Goal: Task Accomplishment & Management: Use online tool/utility

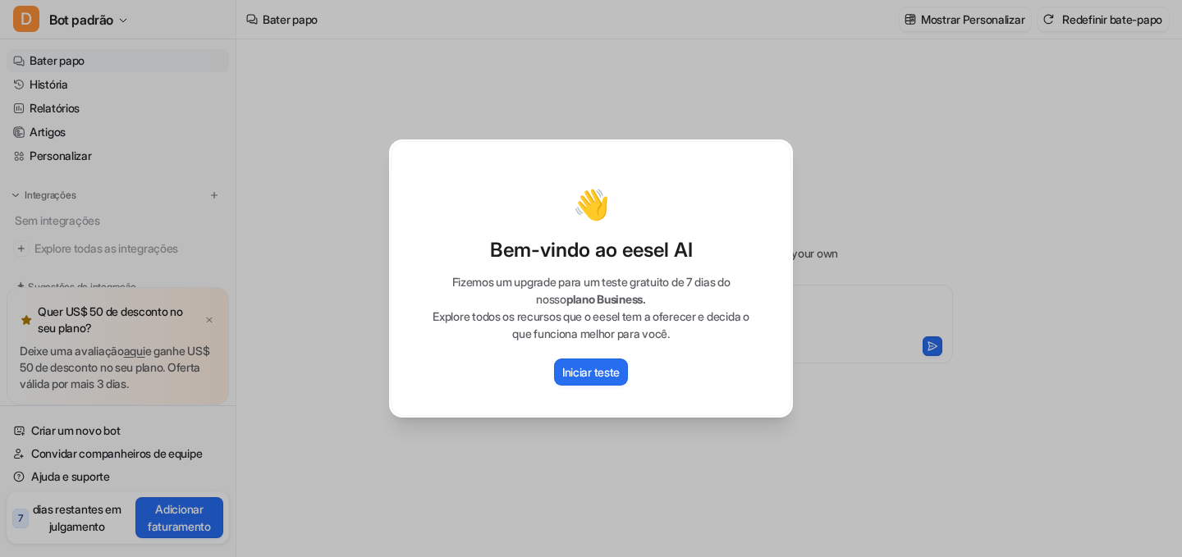
click at [877, 299] on div "👋 Bem-vindo ao eesel AI Fizemos um upgrade para um teste gratuito de 7 dias do …" at bounding box center [591, 278] width 1182 height 557
type textarea "**********"
click at [1045, 276] on div "👋 Bem-vindo ao eesel AI Fizemos um upgrade para um teste gratuito de 7 dias do …" at bounding box center [591, 278] width 1182 height 557
click at [580, 373] on font "Iniciar teste" at bounding box center [590, 372] width 57 height 14
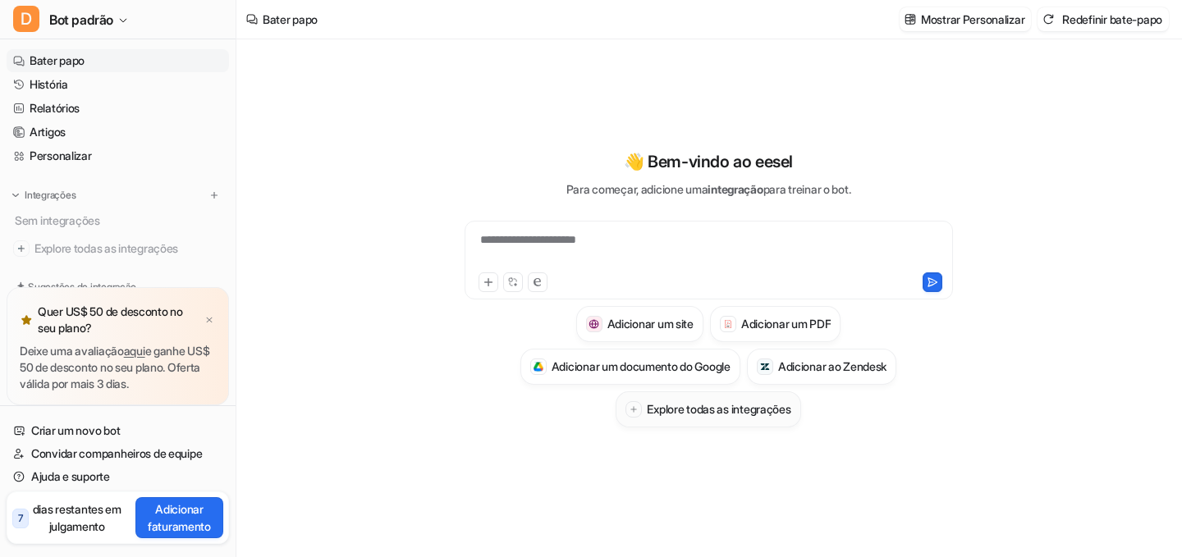
click at [679, 410] on font "Explore todas as integrações" at bounding box center [719, 409] width 144 height 14
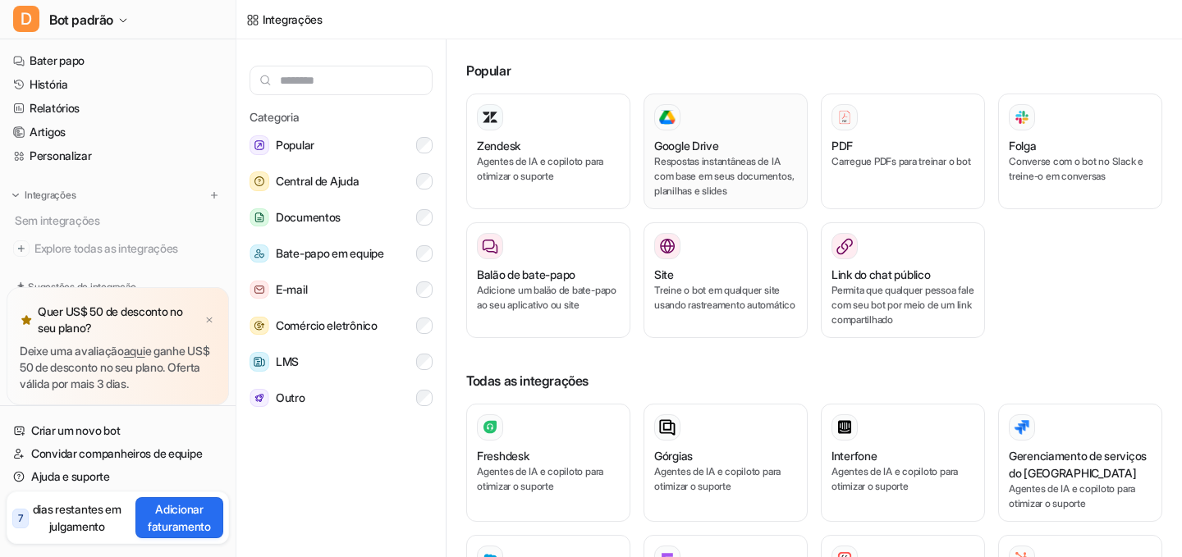
click at [696, 160] on font "Respostas instantâneas de IA com base em seus documentos, planilhas e slides" at bounding box center [723, 176] width 139 height 42
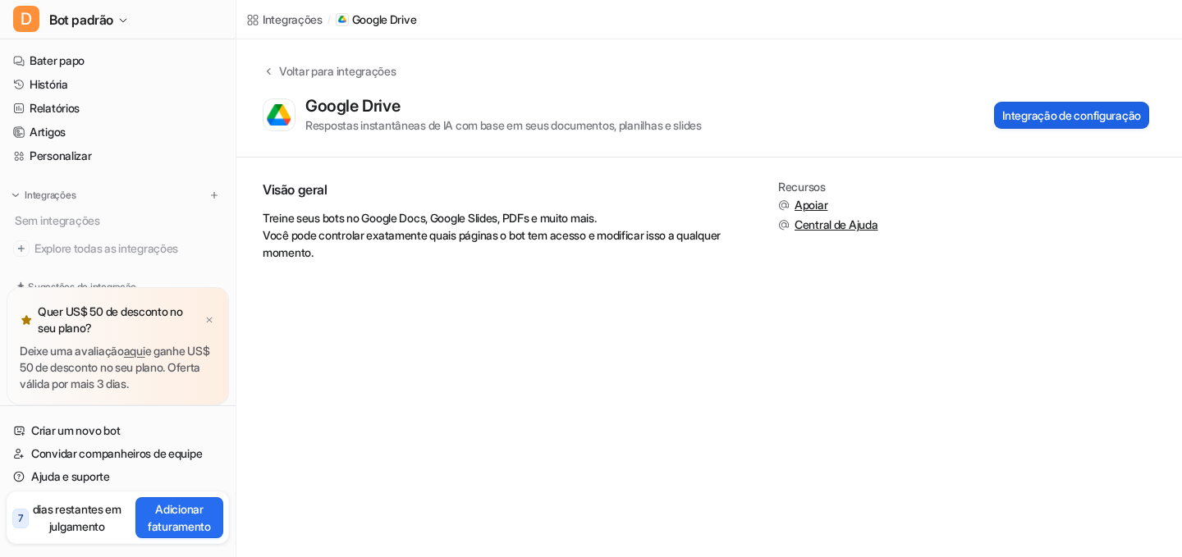
click at [1052, 118] on font "Integração de configuração" at bounding box center [1071, 115] width 139 height 14
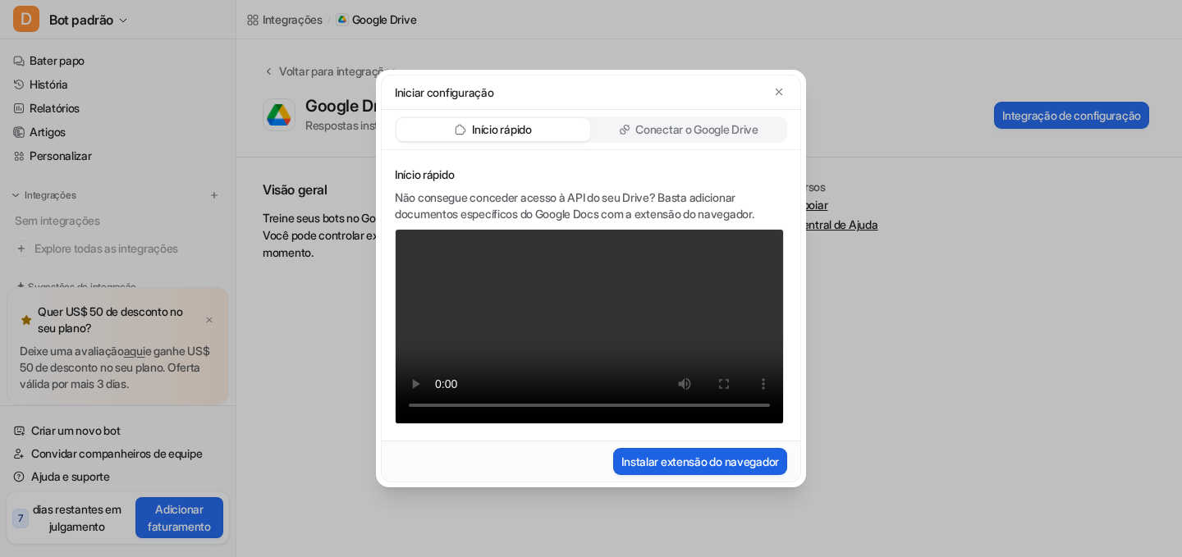
click at [730, 469] on font "Instalar extensão do navegador" at bounding box center [700, 462] width 158 height 14
click at [890, 175] on div "Iniciar configuração Início rápido Conectar o Google Drive Início rápido Não co…" at bounding box center [591, 278] width 1182 height 557
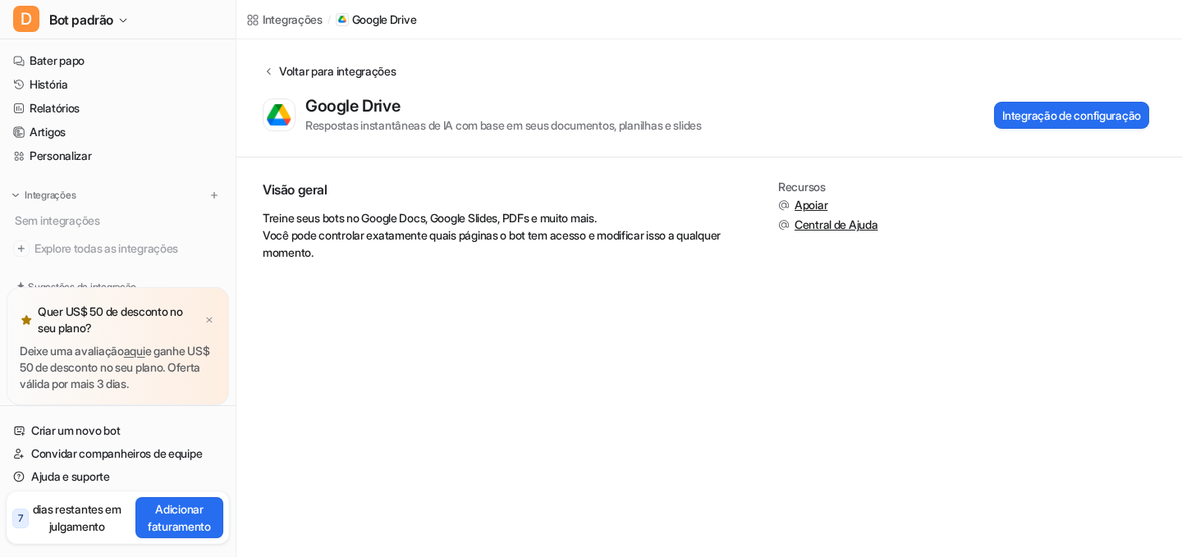
click at [272, 66] on icon at bounding box center [268, 71] width 11 height 12
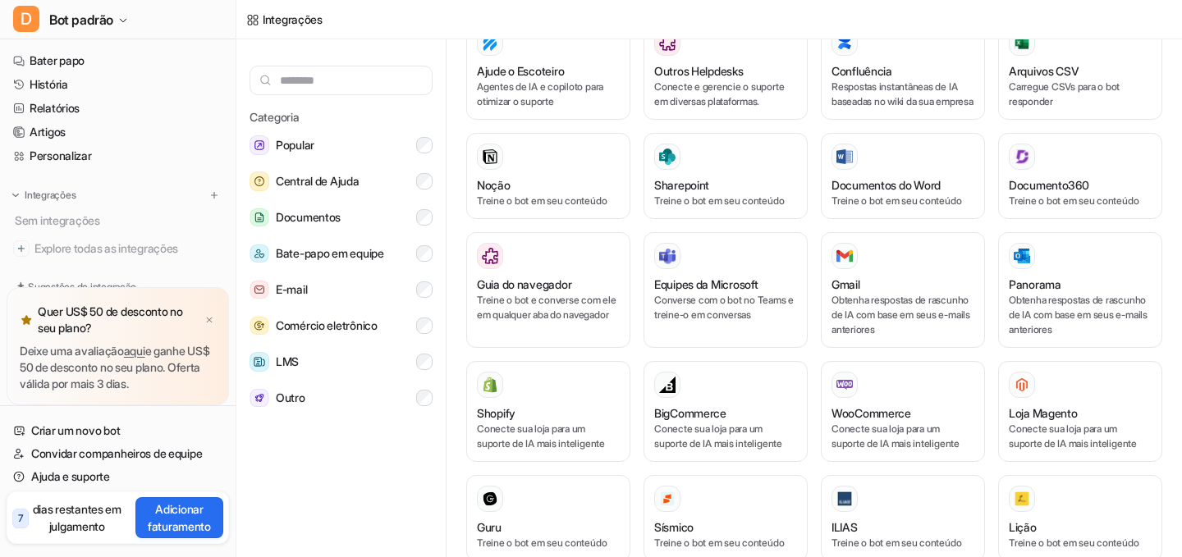
scroll to position [665, 0]
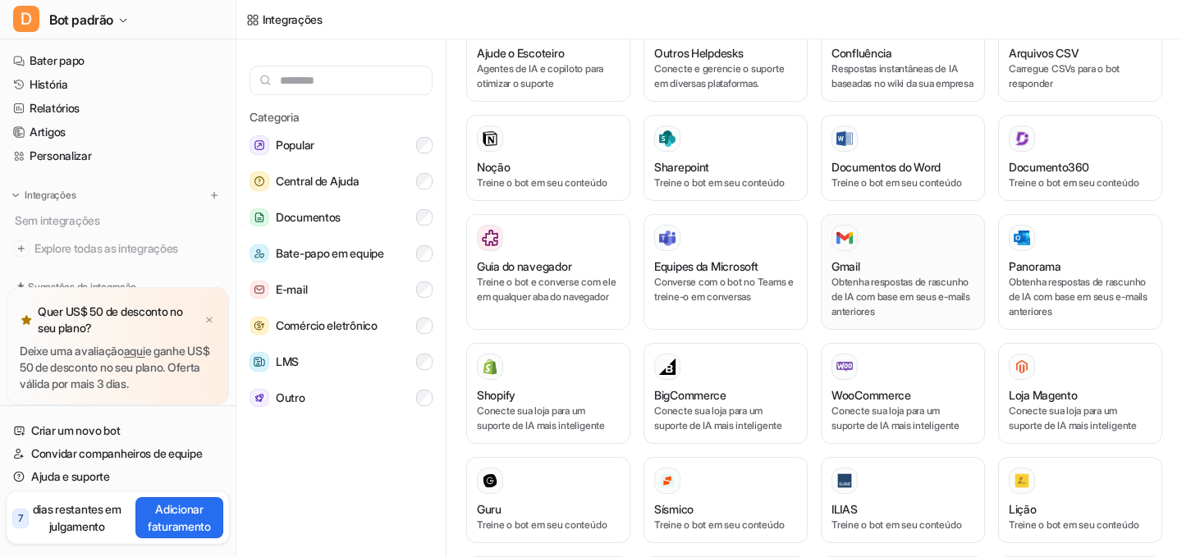
click at [911, 291] on font "Obtenha respostas de rascunho de IA com base em seus e-mails anteriores" at bounding box center [900, 297] width 139 height 42
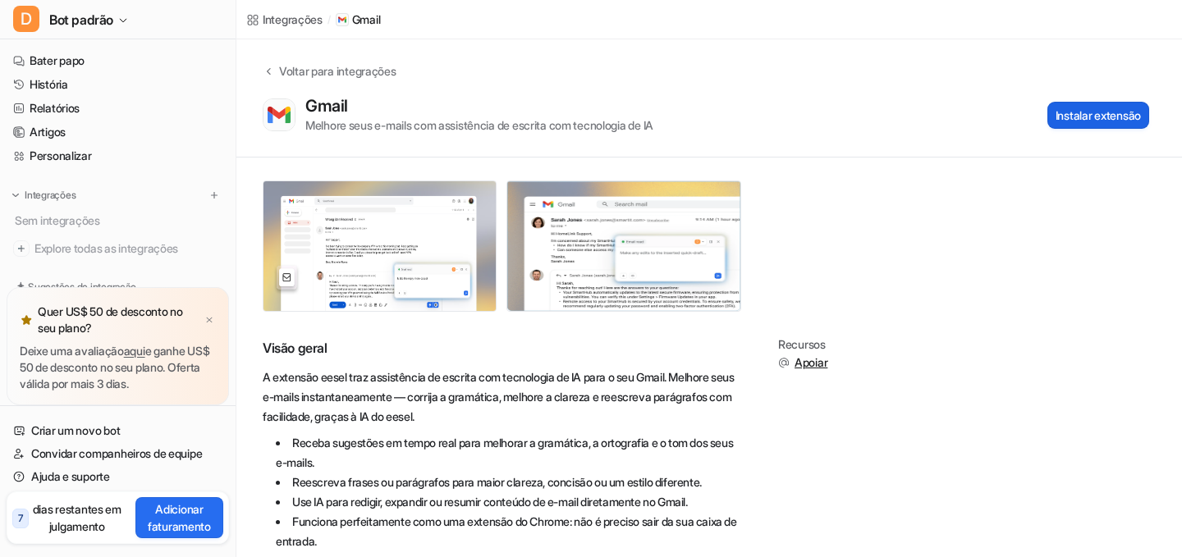
click at [1092, 118] on font "Instalar extensão" at bounding box center [1097, 115] width 85 height 14
click at [267, 68] on icon at bounding box center [268, 71] width 11 height 12
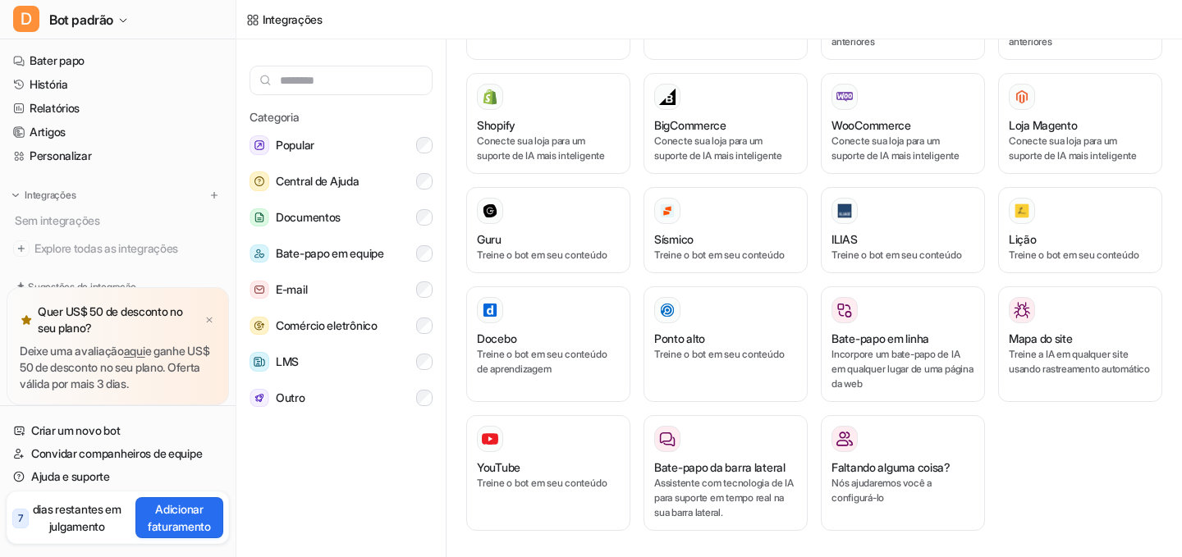
scroll to position [950, 0]
click at [304, 356] on button "LMS" at bounding box center [340, 361] width 183 height 33
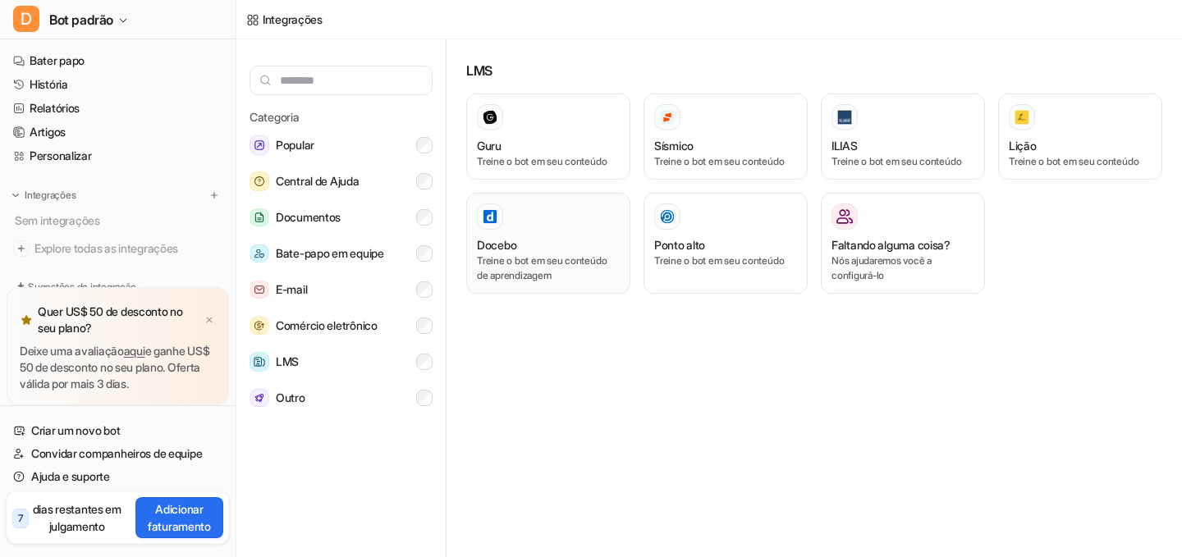
click at [542, 263] on font "Treine o bot em seu conteúdo de aprendizagem" at bounding box center [542, 267] width 130 height 27
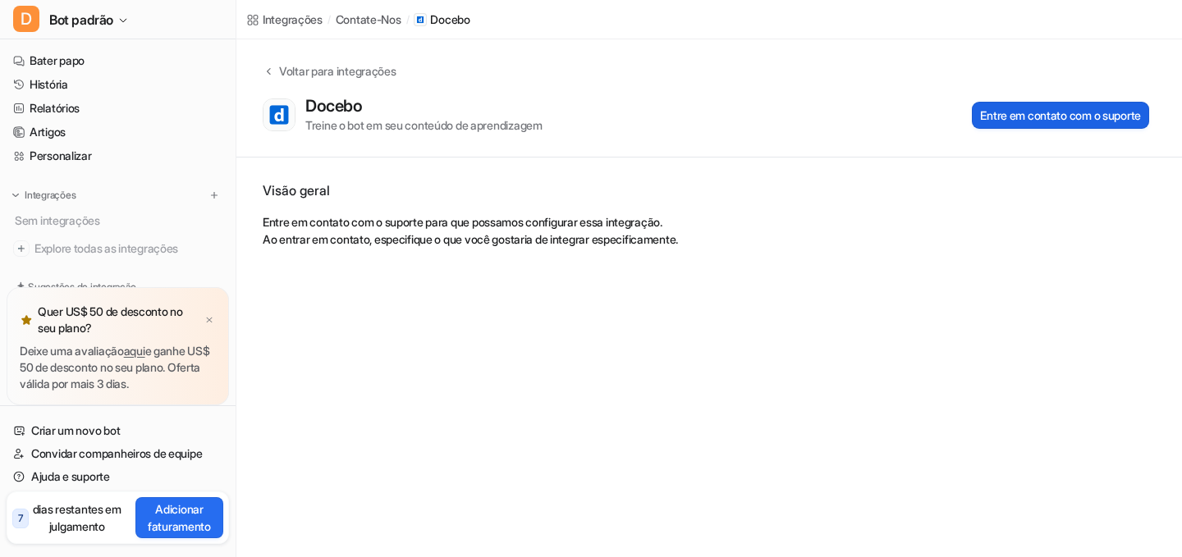
click at [1068, 112] on font "Entre em contato com o suporte" at bounding box center [1060, 115] width 161 height 14
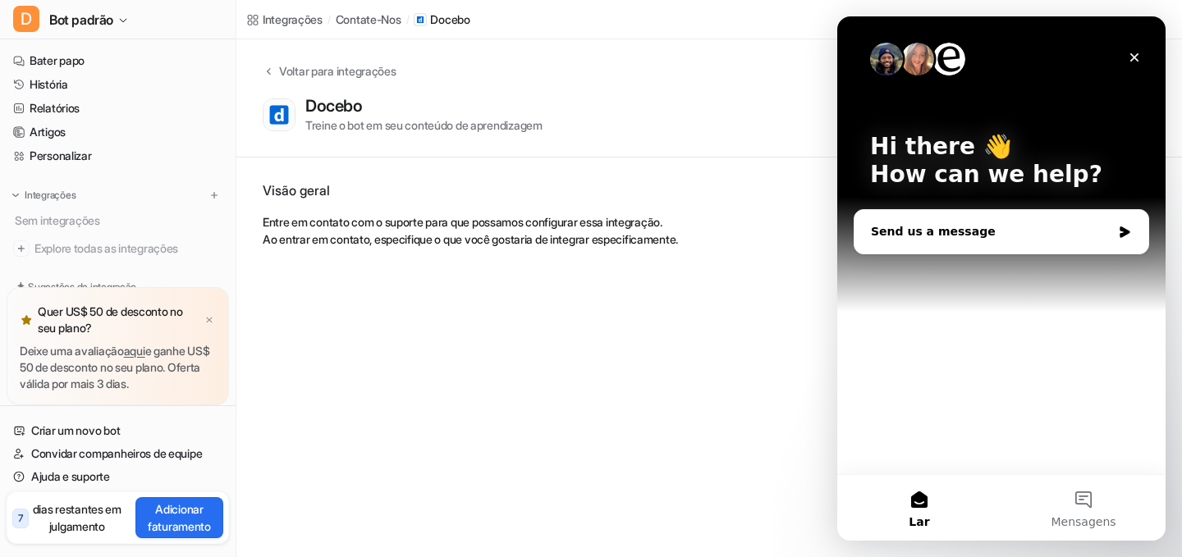
click at [1022, 229] on div "Send us a message" at bounding box center [991, 231] width 240 height 17
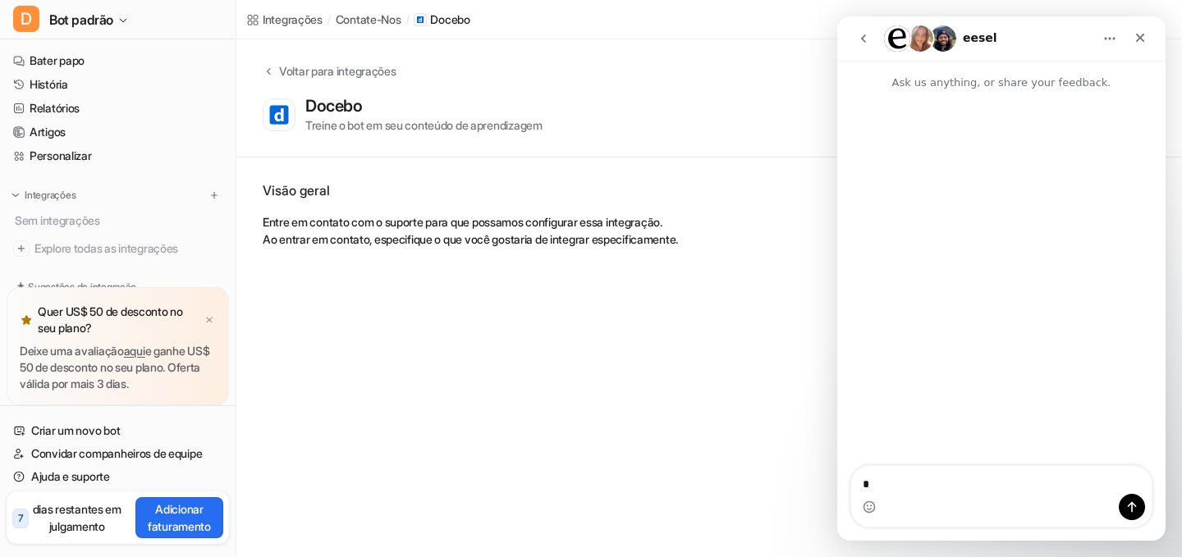
type textarea "**"
click at [1143, 39] on icon "Close" at bounding box center [1139, 37] width 13 height 13
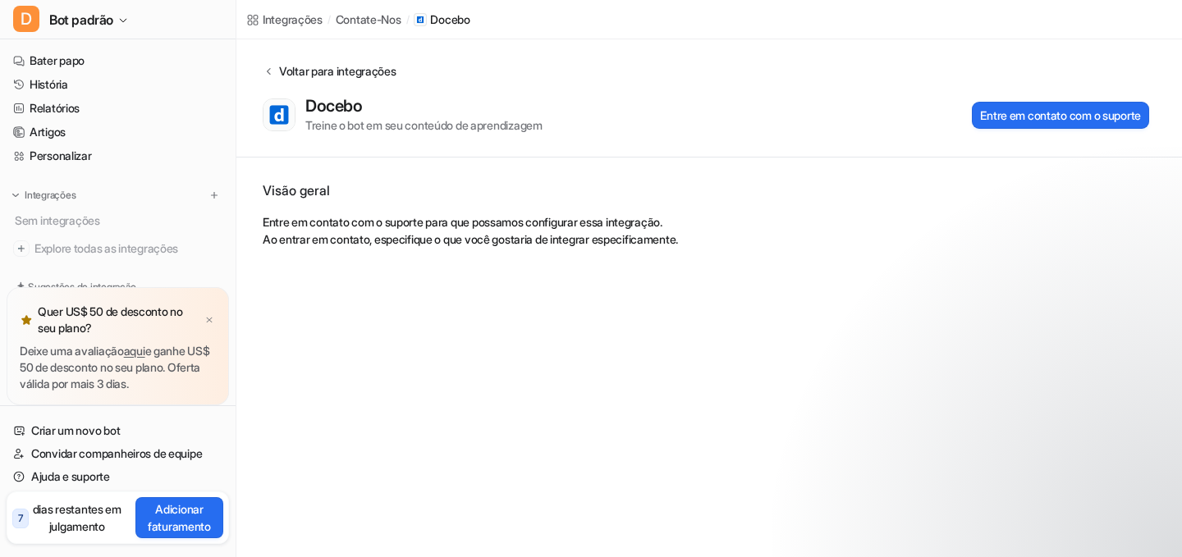
click at [276, 71] on div "Voltar para integrações" at bounding box center [335, 70] width 122 height 17
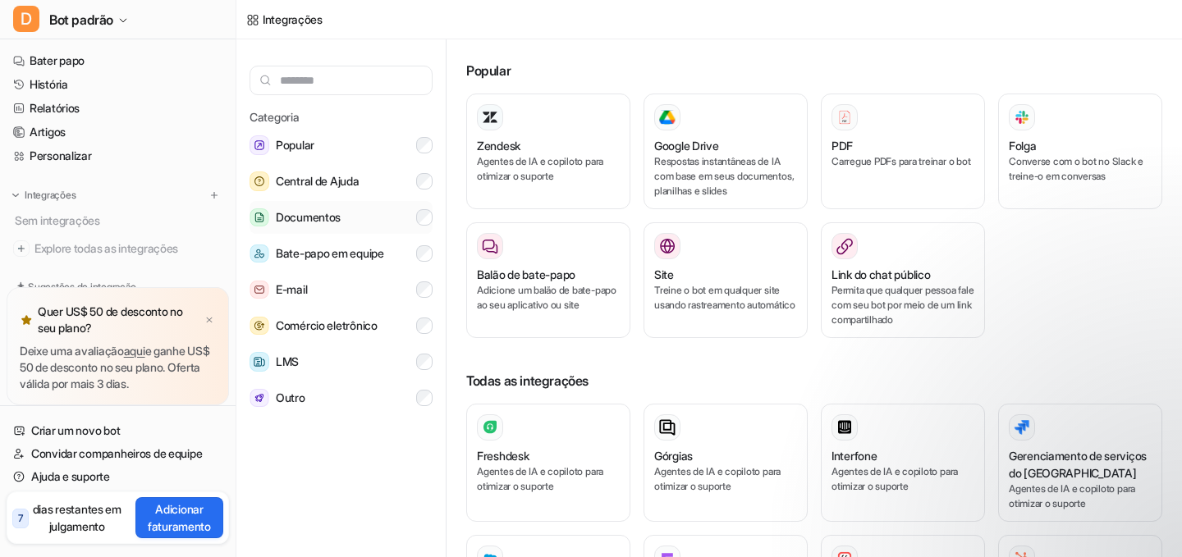
click at [308, 215] on font "Documentos" at bounding box center [308, 217] width 65 height 14
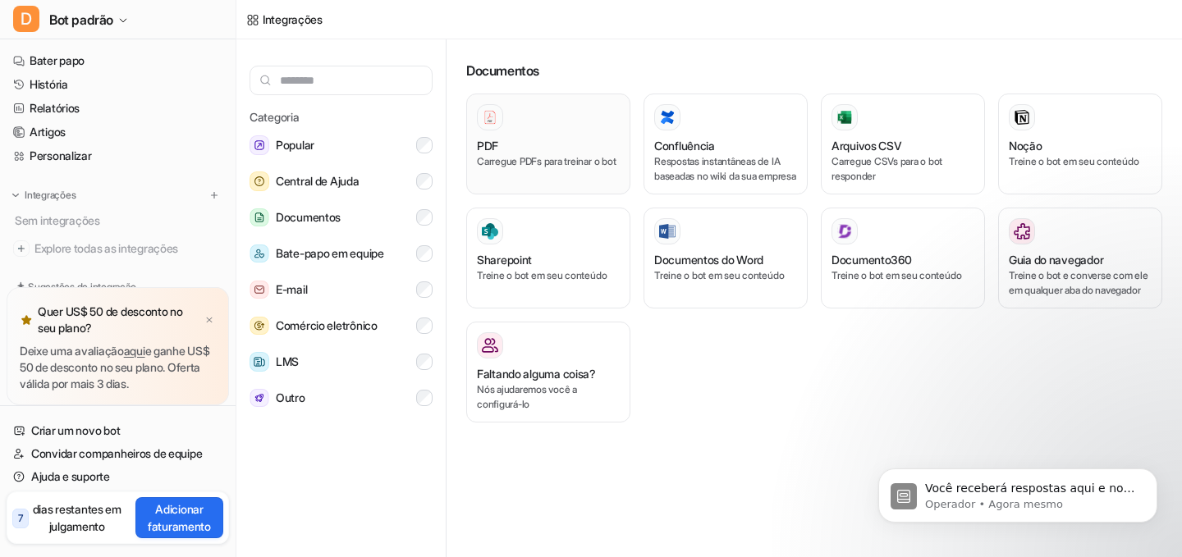
click at [516, 169] on p "Carregue PDFs para treinar o bot" at bounding box center [548, 161] width 143 height 15
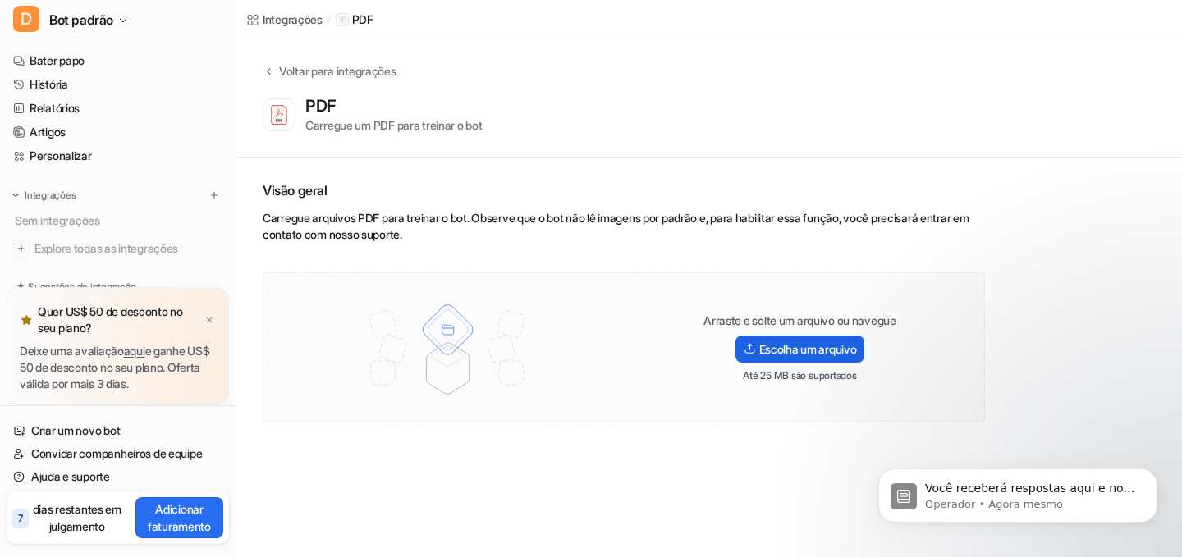
click at [754, 353] on label "Escolha um arquivo" at bounding box center [800, 349] width 130 height 27
click at [0, 0] on input "Escolha um arquivo" at bounding box center [0, 0] width 0 height 0
click at [969, 491] on font "Você receberá respostas aqui e no seu e-mail: ✉️ [PERSON_NAME][EMAIL_ADDRESS][D…" at bounding box center [1030, 521] width 210 height 79
